Goal: Information Seeking & Learning: Compare options

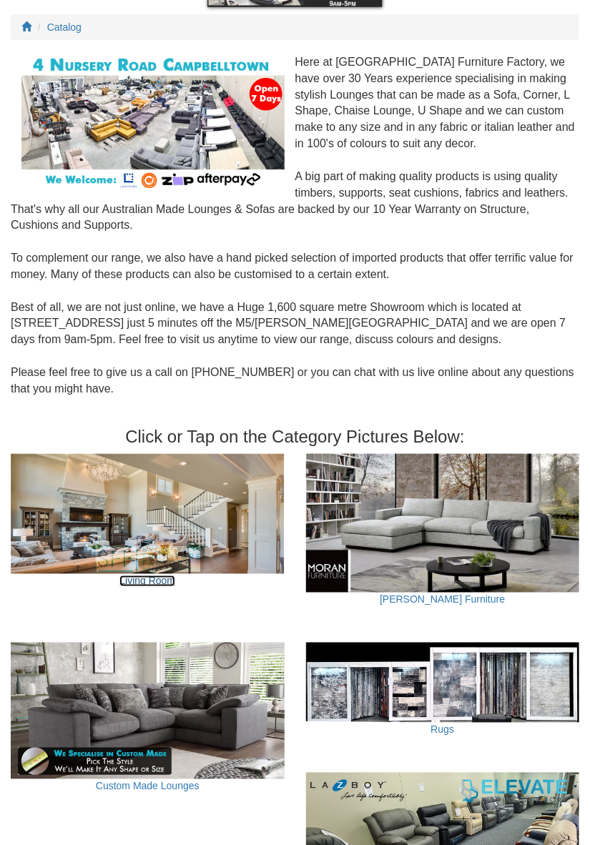
click at [155, 577] on link "Living Room" at bounding box center [147, 581] width 56 height 11
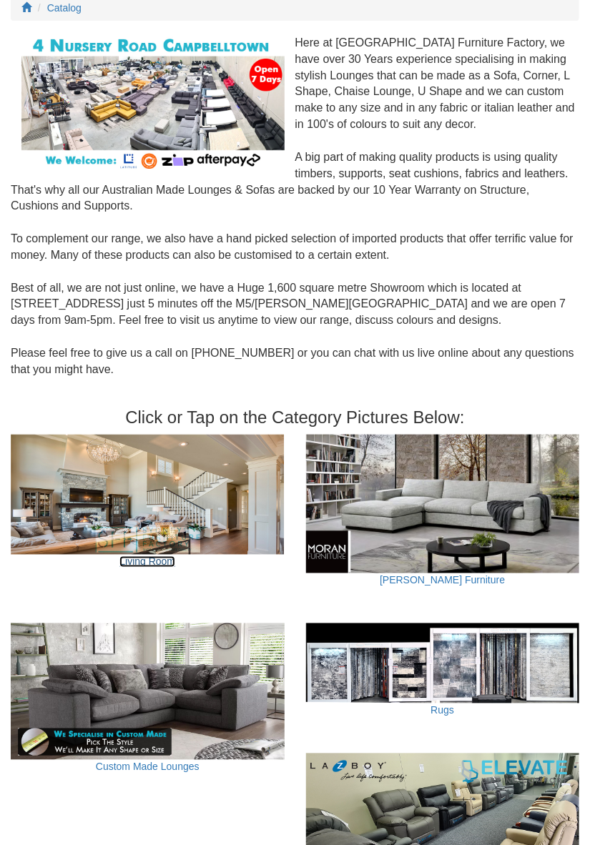
scroll to position [179, 0]
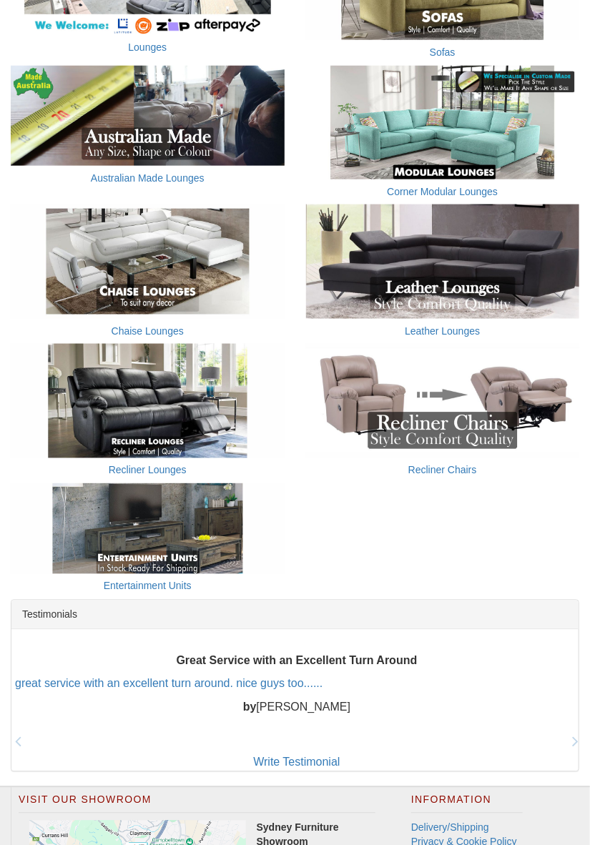
scroll to position [348, 0]
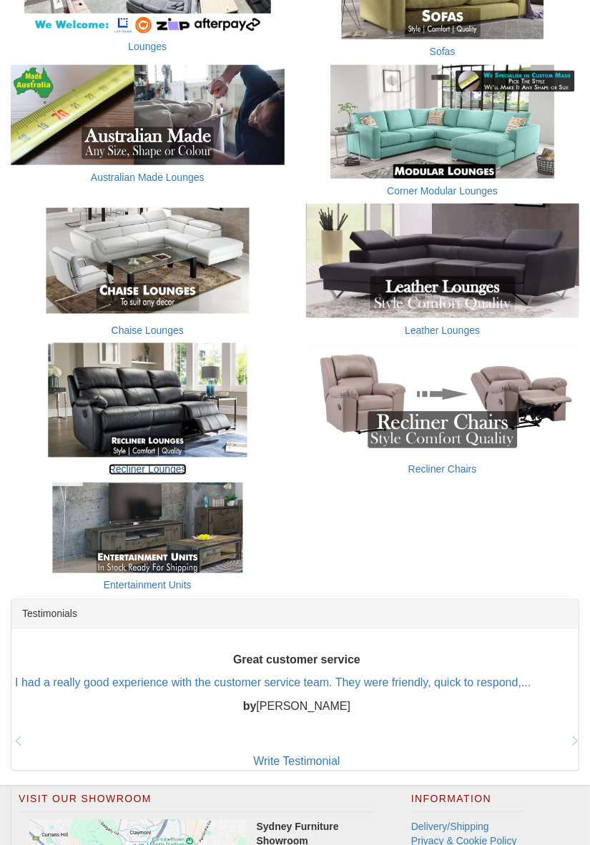
click at [161, 471] on link "Recliner Lounges" at bounding box center [148, 469] width 78 height 11
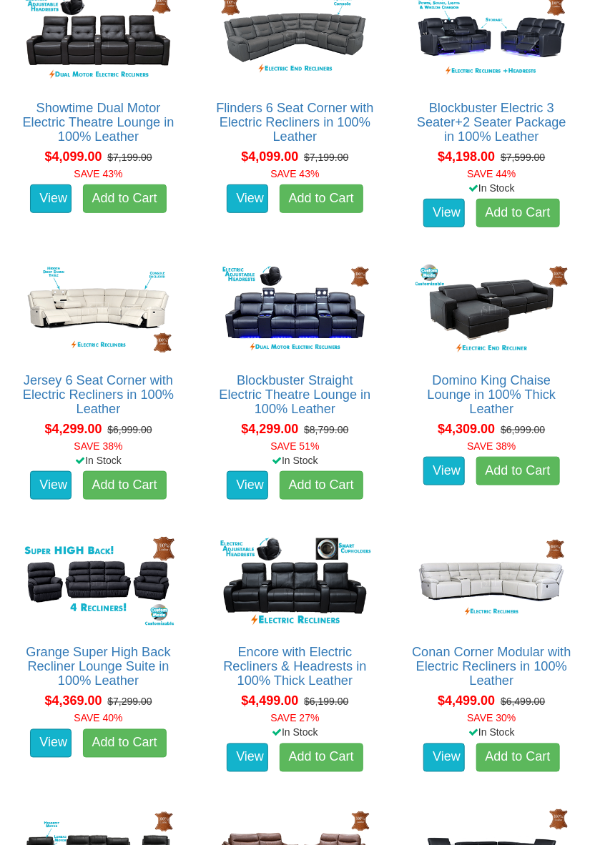
scroll to position [4382, 0]
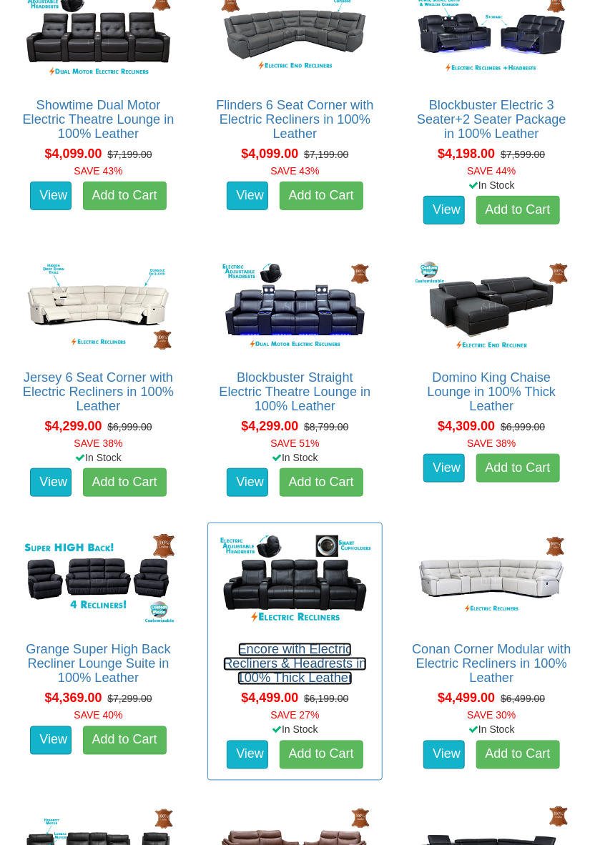
click at [290, 663] on link "Encore with Electric Recliners & Headrests in 100% Thick Leather" at bounding box center [294, 664] width 143 height 43
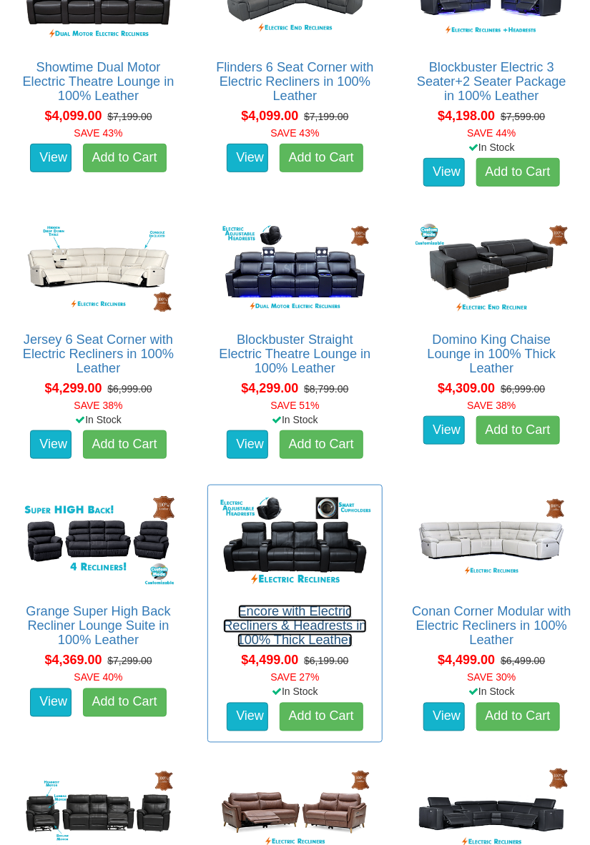
scroll to position [4428, 0]
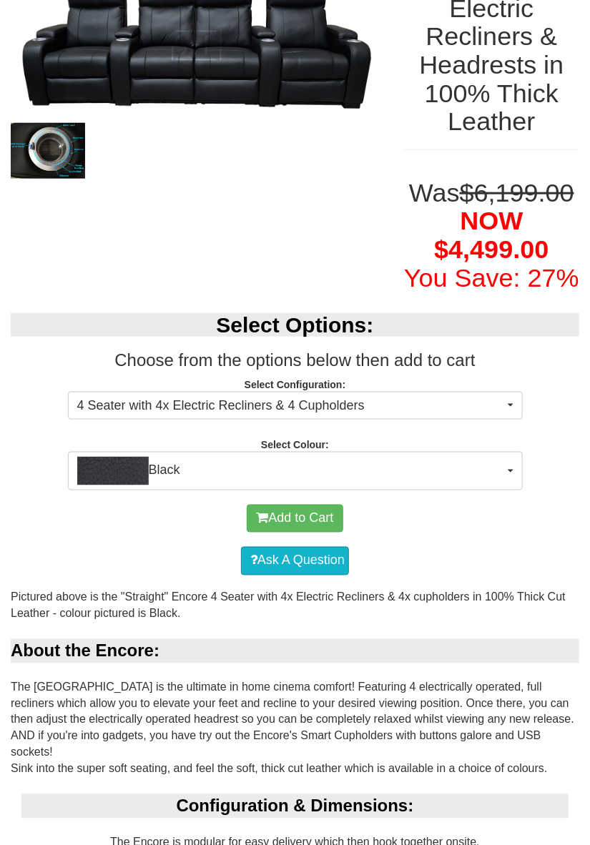
scroll to position [263, 0]
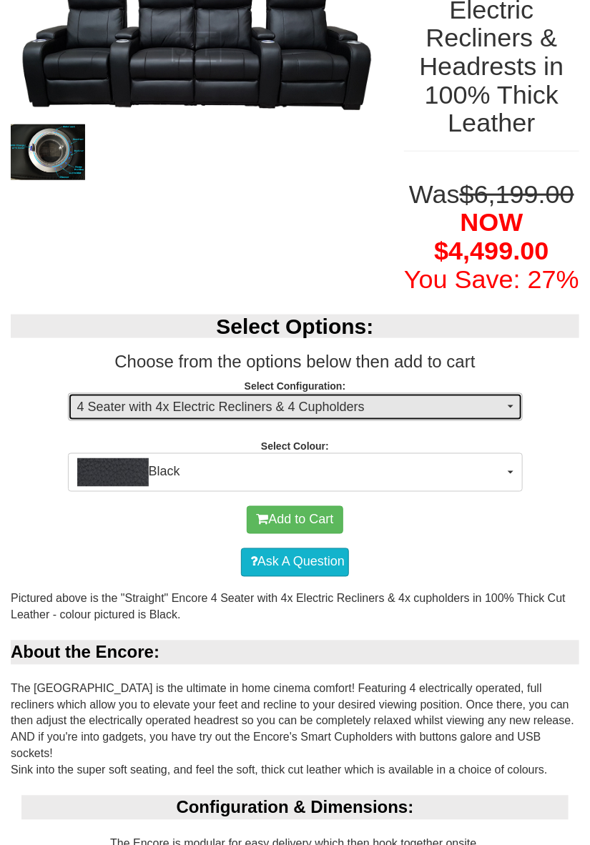
click at [517, 411] on button "4 Seater with 4x Electric Recliners & 4 Cupholders" at bounding box center [295, 407] width 455 height 29
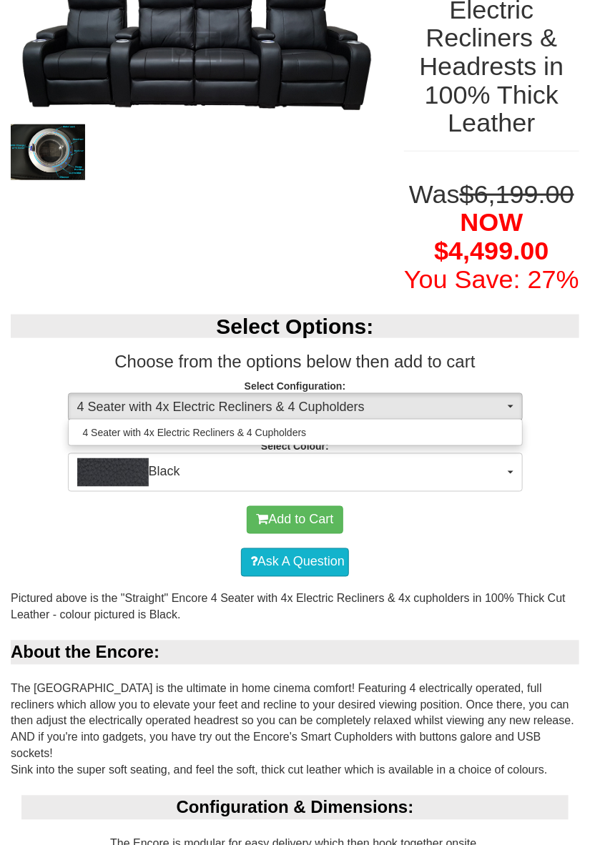
click at [573, 503] on div at bounding box center [295, 422] width 590 height 845
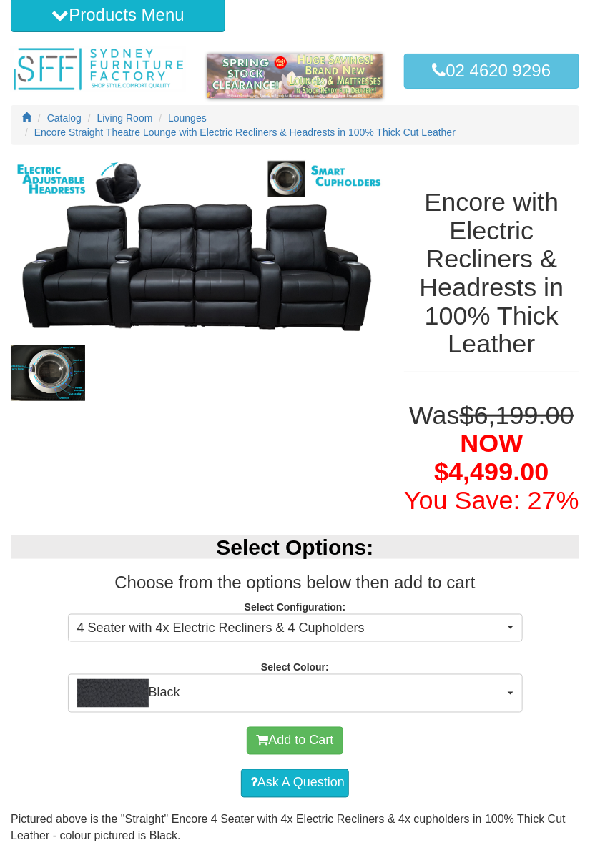
scroll to position [0, 0]
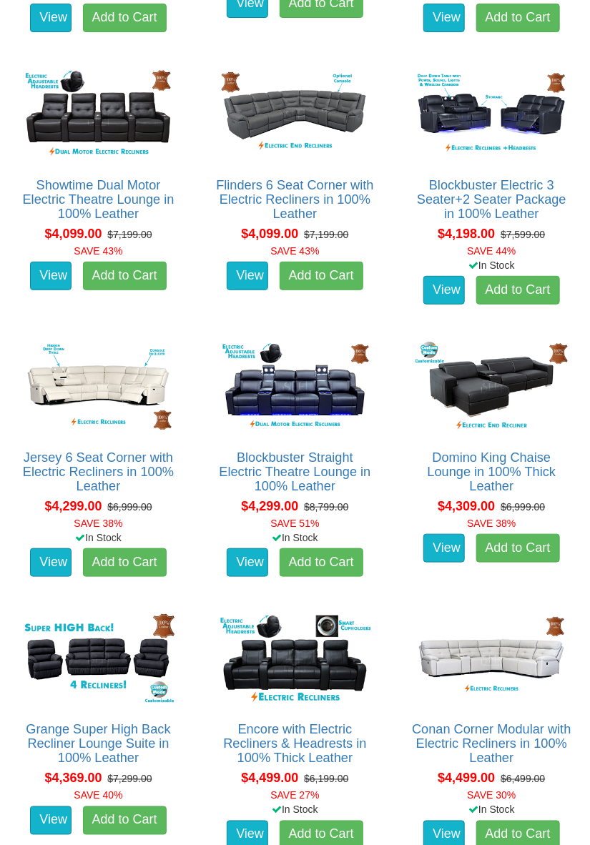
scroll to position [4299, 0]
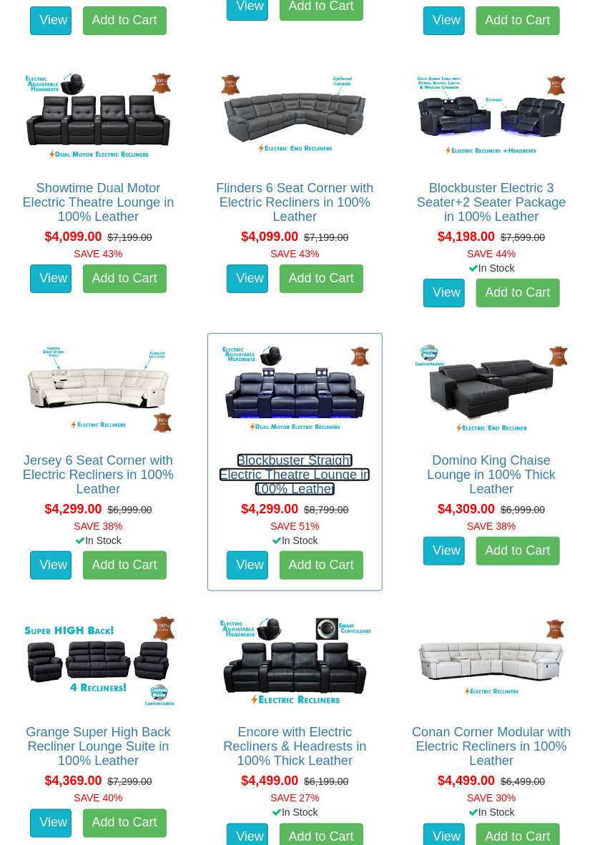
click at [294, 481] on link "Blockbuster Straight Electric Theatre Lounge in 100% Leather" at bounding box center [295, 474] width 152 height 43
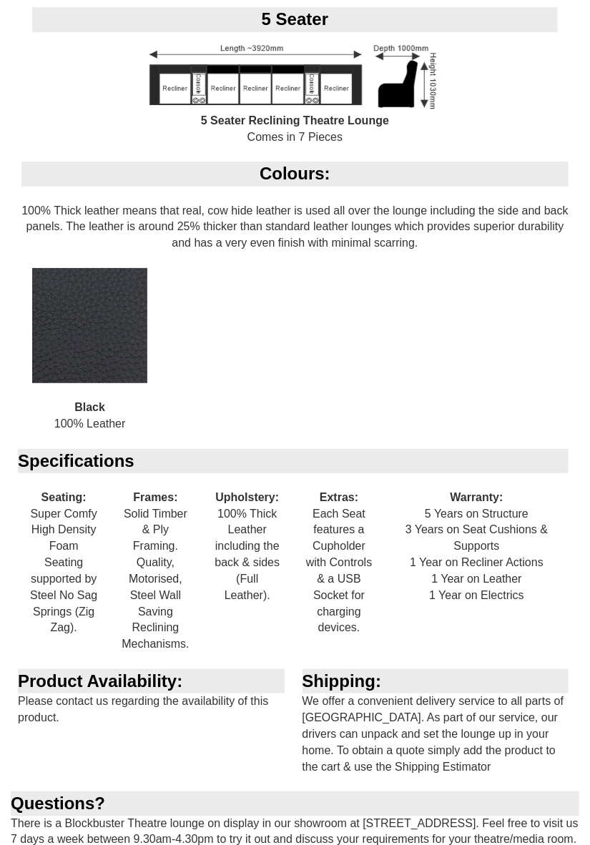
scroll to position [1333, 0]
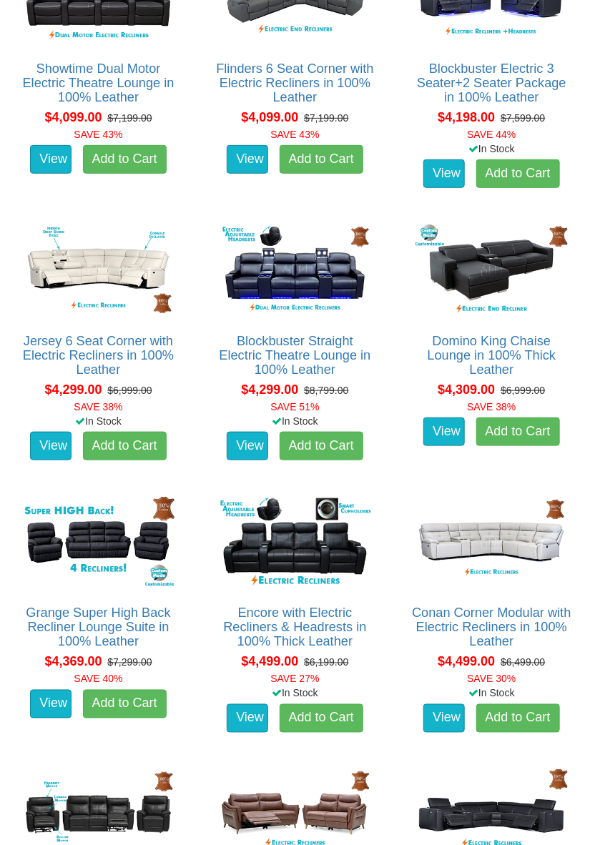
scroll to position [4420, 0]
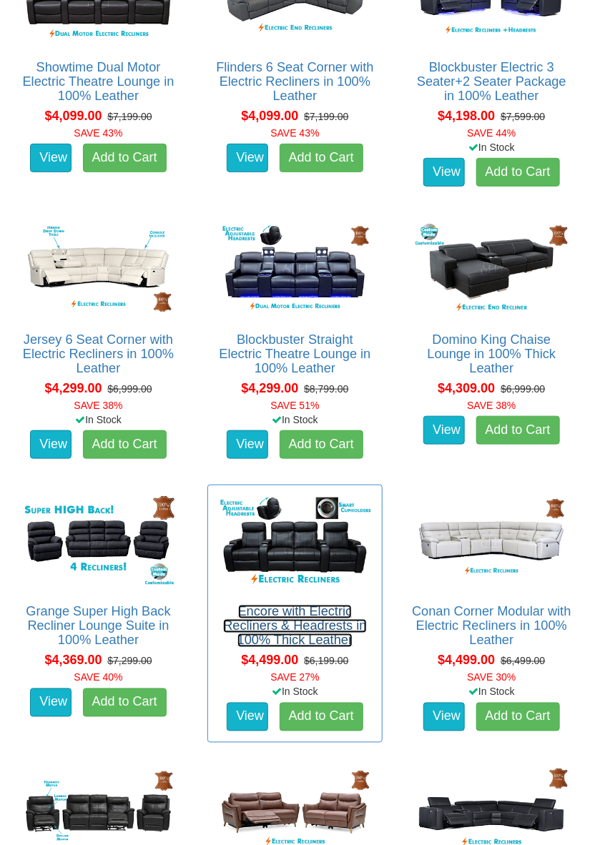
click at [326, 629] on link "Encore with Electric Recliners & Headrests in 100% Thick Leather" at bounding box center [294, 626] width 143 height 43
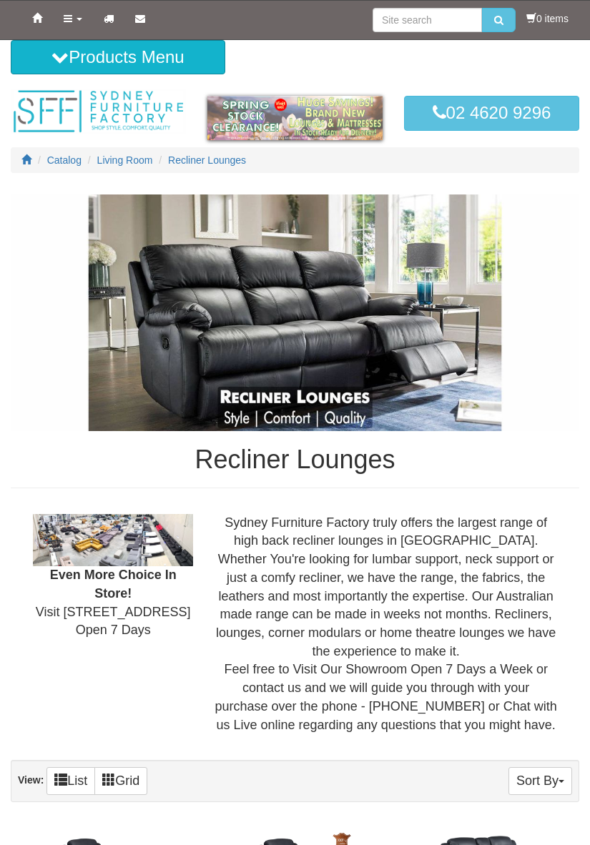
scroll to position [4419, 0]
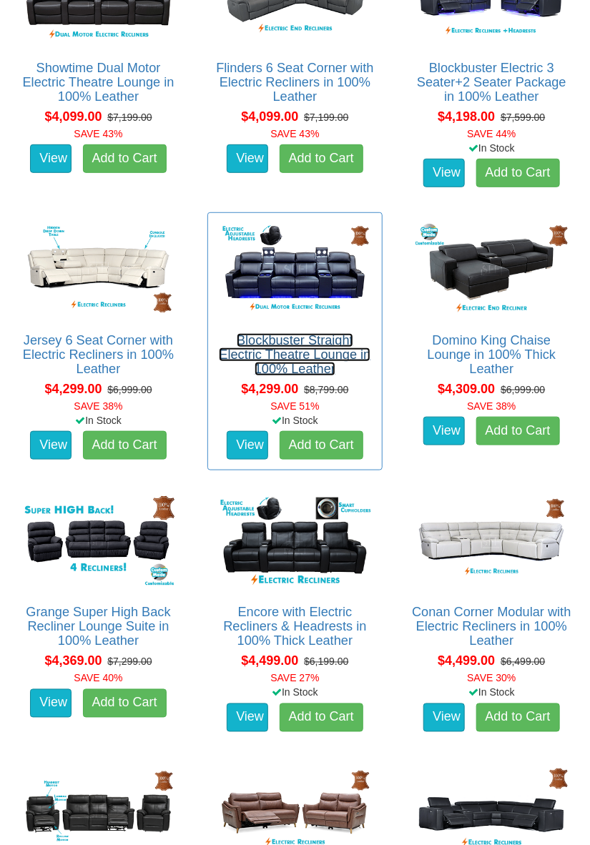
click at [313, 333] on link "Blockbuster Straight Electric Theatre Lounge in 100% Leather" at bounding box center [295, 354] width 152 height 43
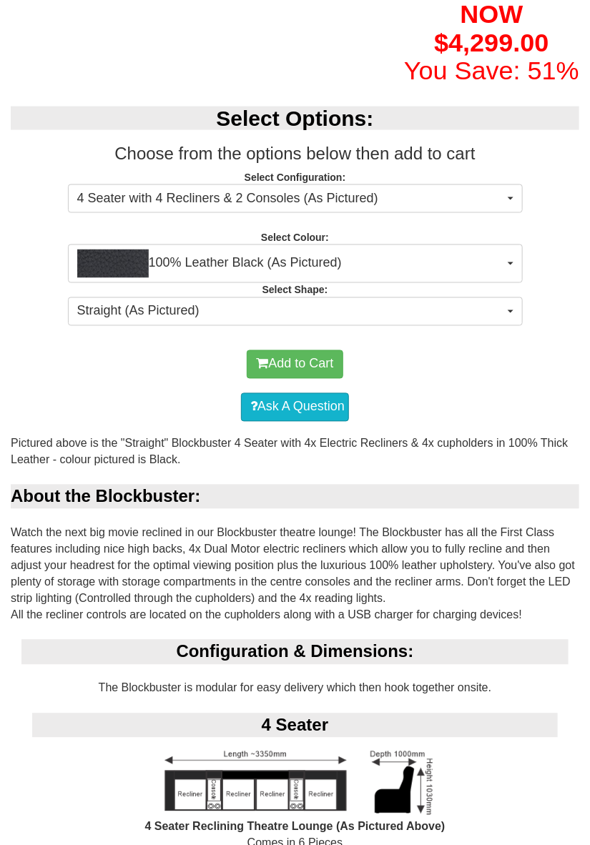
scroll to position [471, 0]
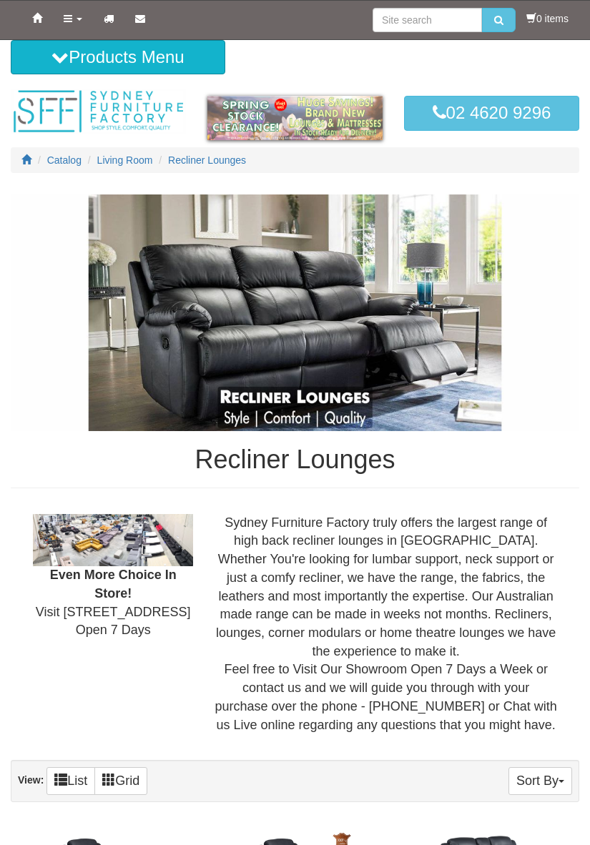
scroll to position [4419, 0]
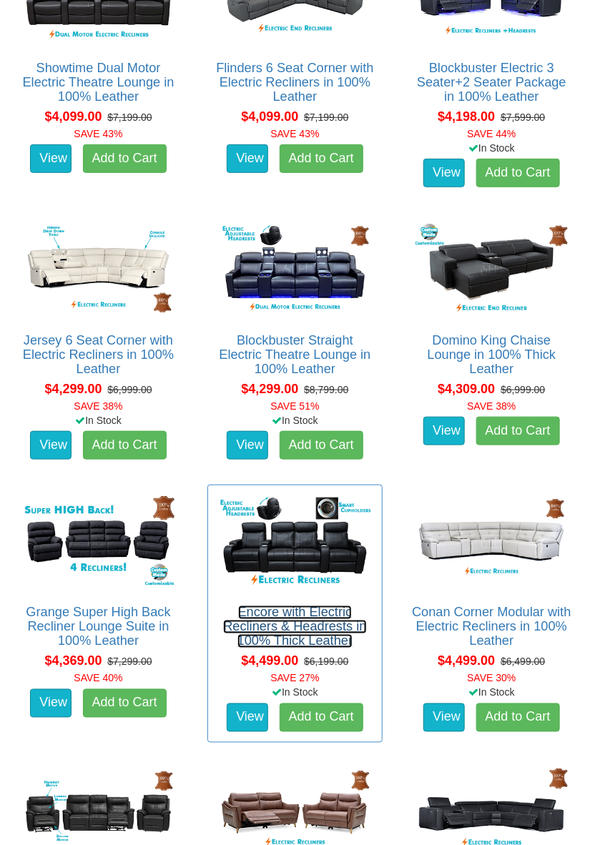
click at [323, 619] on link "Encore with Electric Recliners & Headrests in 100% Thick Leather" at bounding box center [294, 627] width 143 height 43
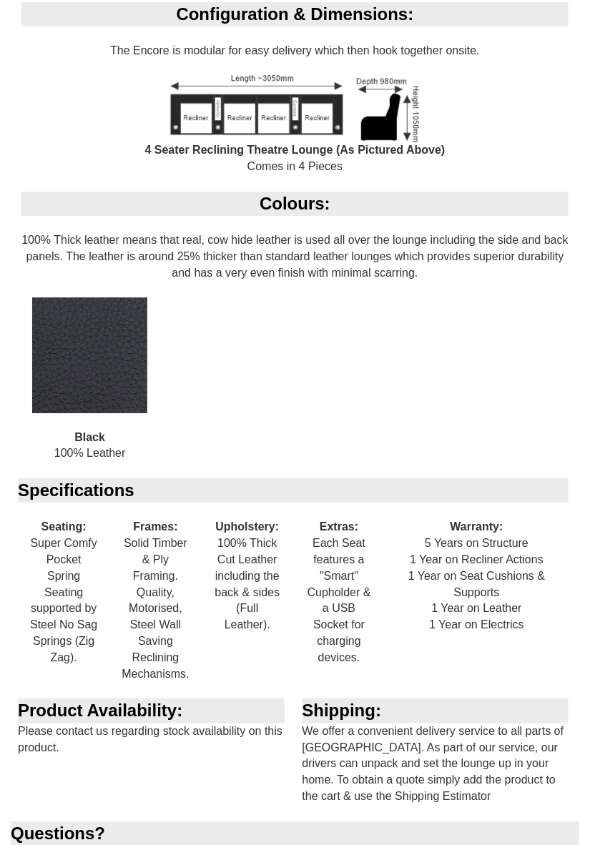
scroll to position [1056, 0]
